Goal: Check status: Check status

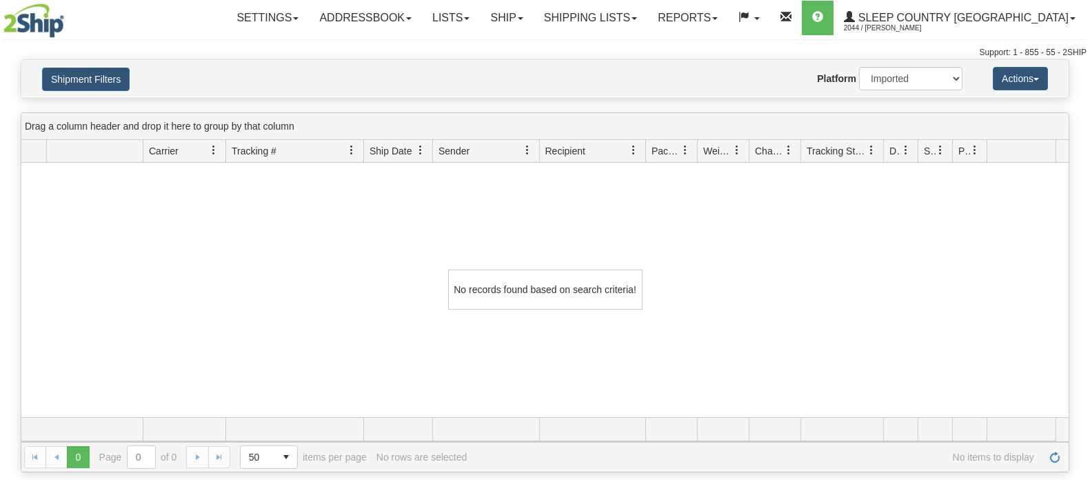
select select "1"
select select "7222"
click at [108, 81] on button "Shipment Filters" at bounding box center [86, 79] width 88 height 23
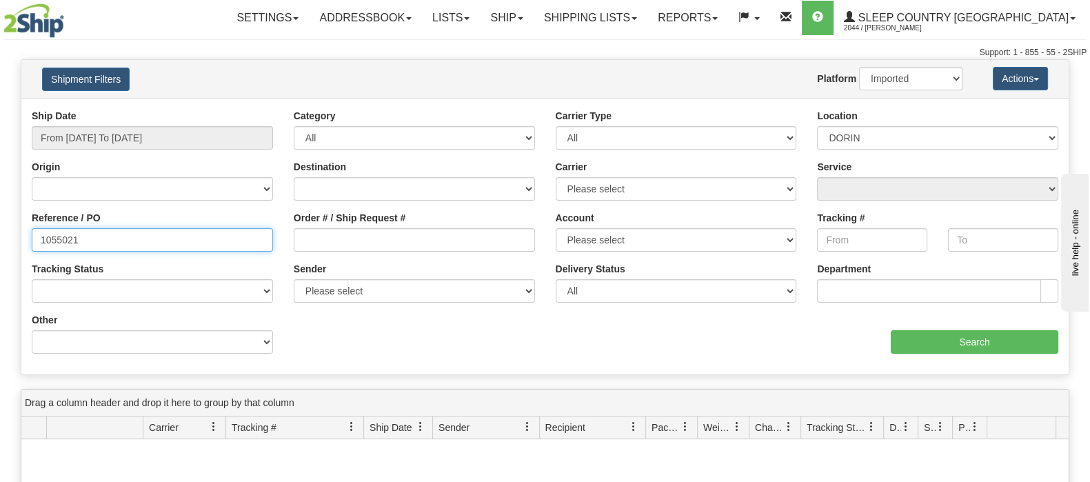
drag, startPoint x: 34, startPoint y: 239, endPoint x: -55, endPoint y: 241, distance: 89.7
click at [0, 241] on html "Upgrade Account Cancel Toggle navigation Settings New Senders" at bounding box center [545, 241] width 1090 height 482
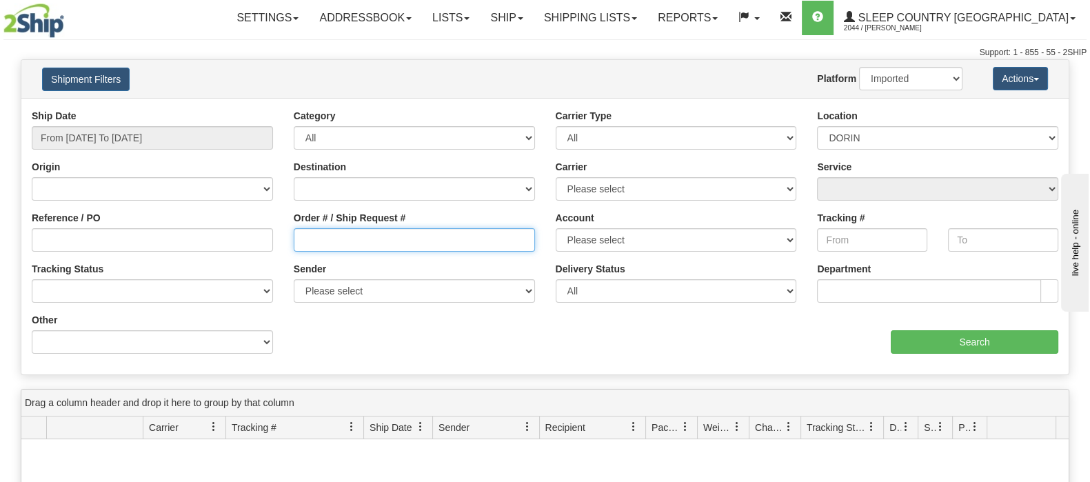
click at [452, 232] on input "Order # / Ship Request #" at bounding box center [414, 239] width 241 height 23
paste input "9000I018441"
type input "9000I018441"
click at [903, 157] on div "Location Please select [GEOGRAPHIC_DATA] 921 922 93 94 97 390 915 916 98 902 95…" at bounding box center [938, 134] width 262 height 51
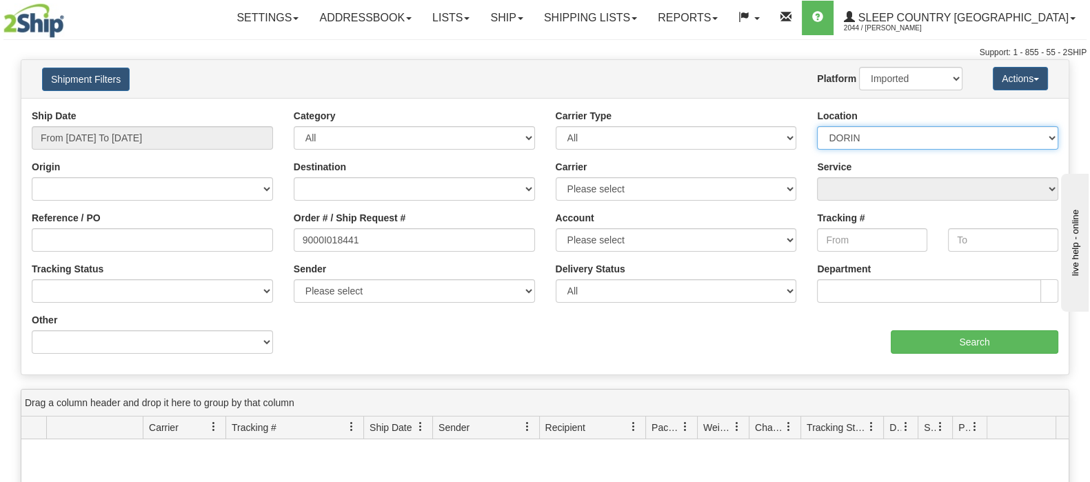
click at [896, 137] on select "Please select [GEOGRAPHIC_DATA] 921 922 93 94 97 390 915 916 98 902 95 96 90 91…" at bounding box center [937, 137] width 241 height 23
select select
click at [817, 126] on select "Please select [GEOGRAPHIC_DATA] 921 922 93 94 97 390 915 916 98 902 95 96 90 91…" at bounding box center [937, 137] width 241 height 23
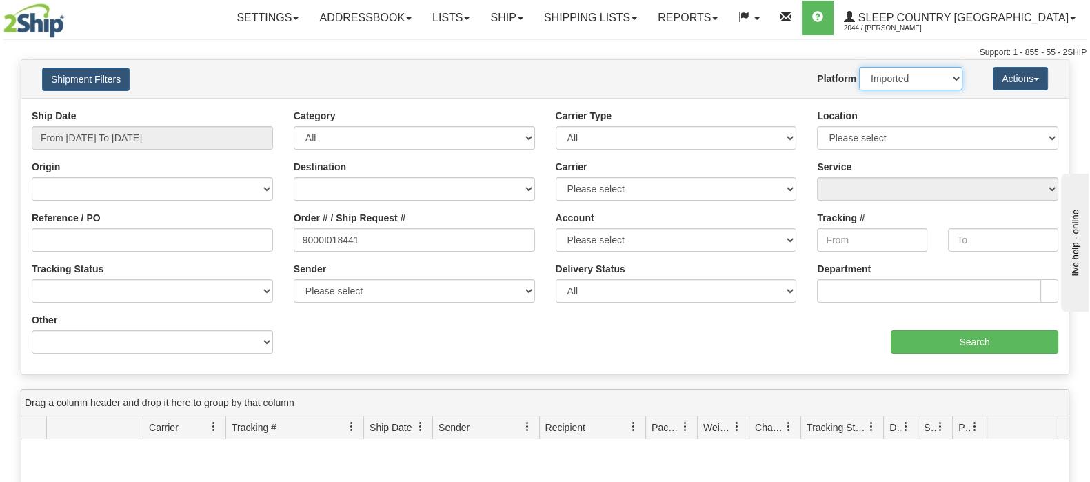
click at [905, 81] on select "2Ship Imported" at bounding box center [910, 78] width 103 height 23
select select "0"
click at [859, 67] on select "2Ship Imported" at bounding box center [910, 78] width 103 height 23
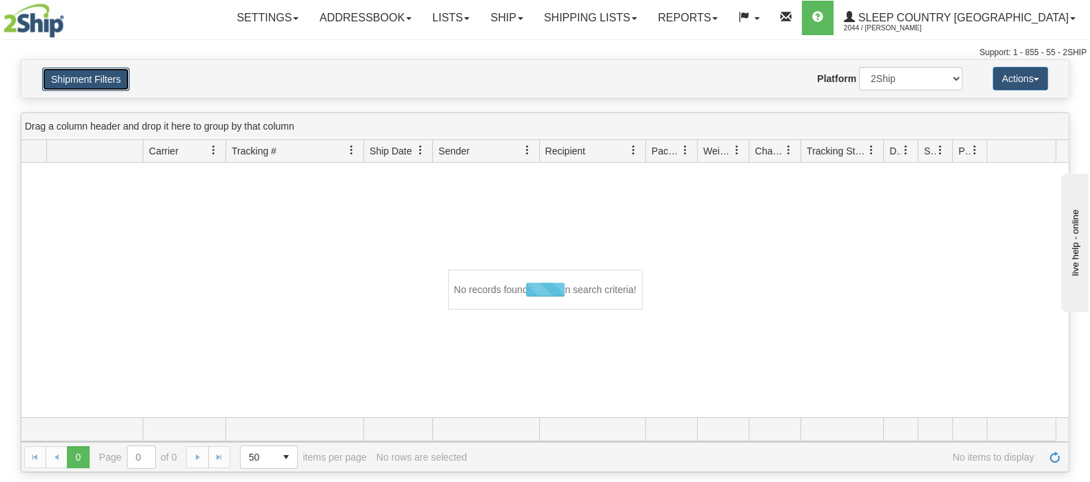
click at [114, 84] on button "Shipment Filters" at bounding box center [86, 79] width 88 height 23
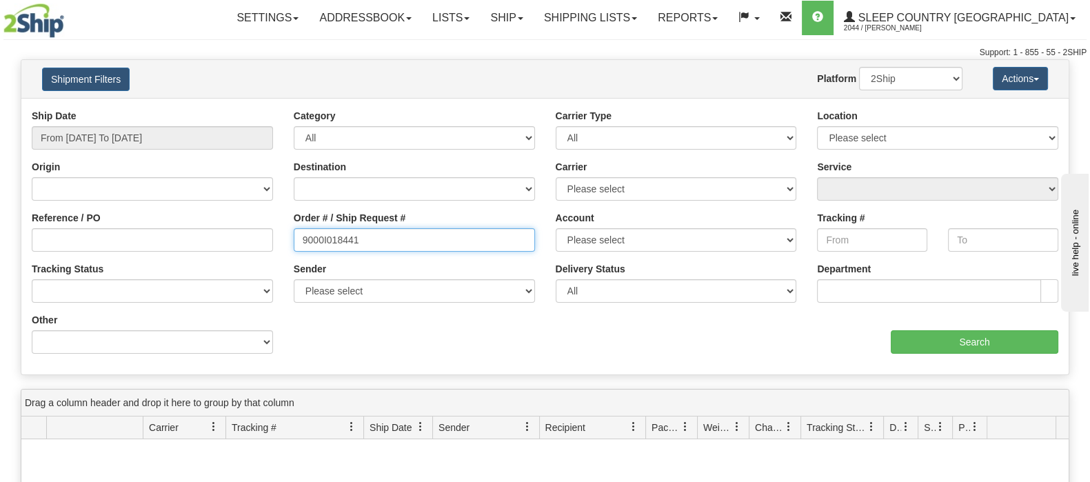
click at [305, 241] on input "9000I018441" at bounding box center [414, 239] width 241 height 23
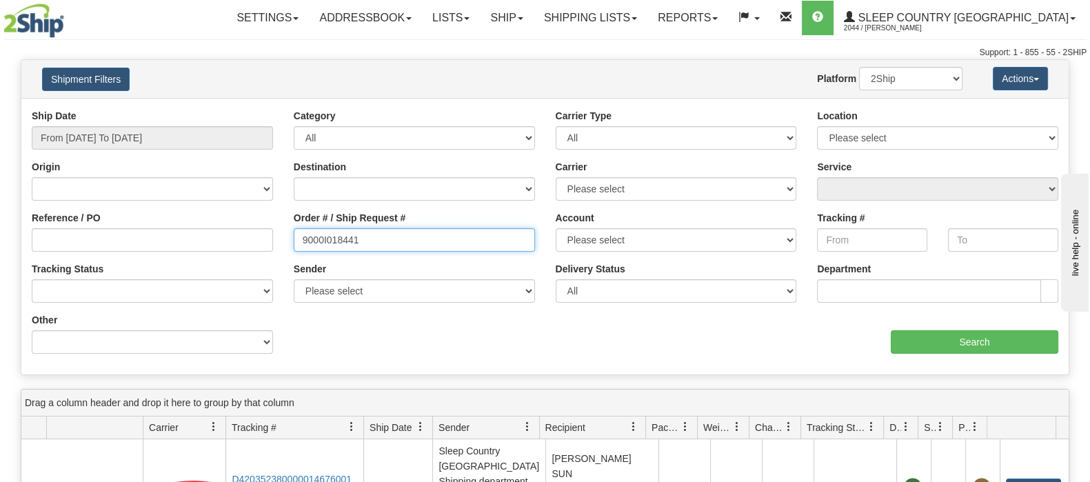
click at [302, 239] on input "9000I018441" at bounding box center [414, 239] width 241 height 23
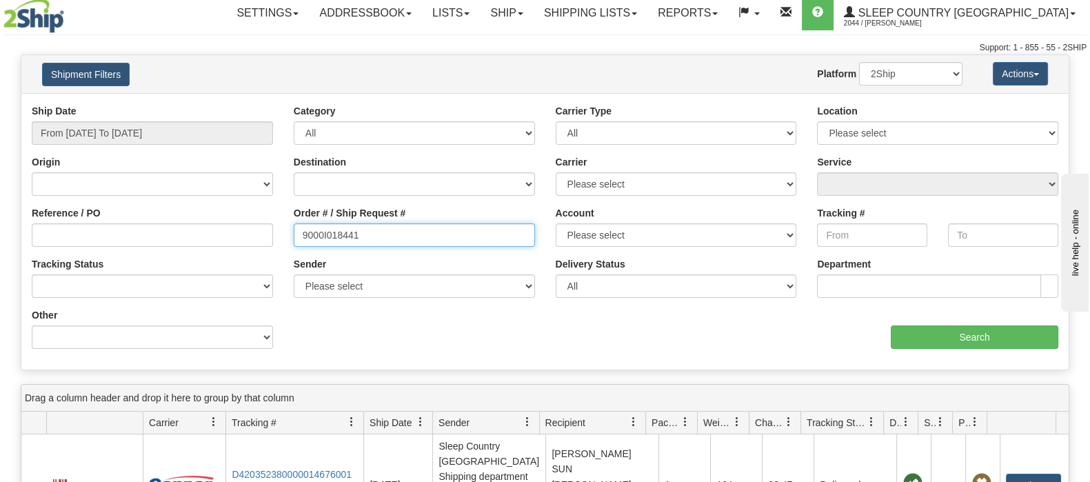
scroll to position [344, 0]
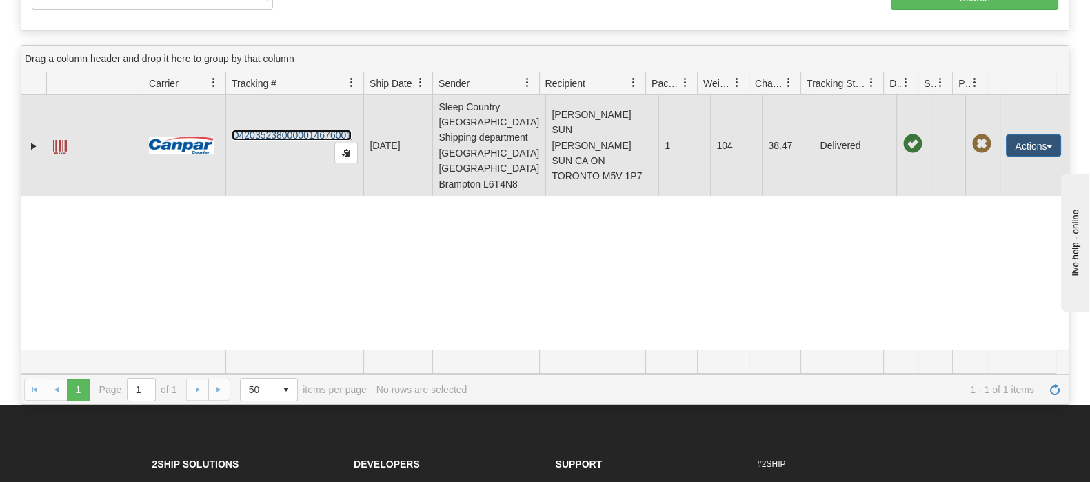
click at [296, 130] on link "D420352380000014676001" at bounding box center [292, 135] width 120 height 11
